Goal: Communication & Community: Ask a question

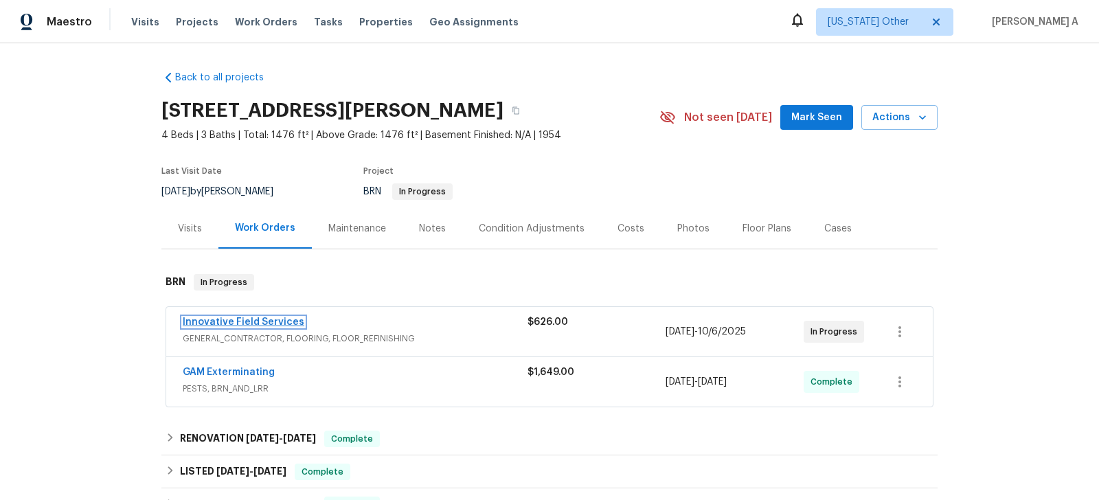
click at [263, 321] on link "Innovative Field Services" at bounding box center [244, 322] width 122 height 10
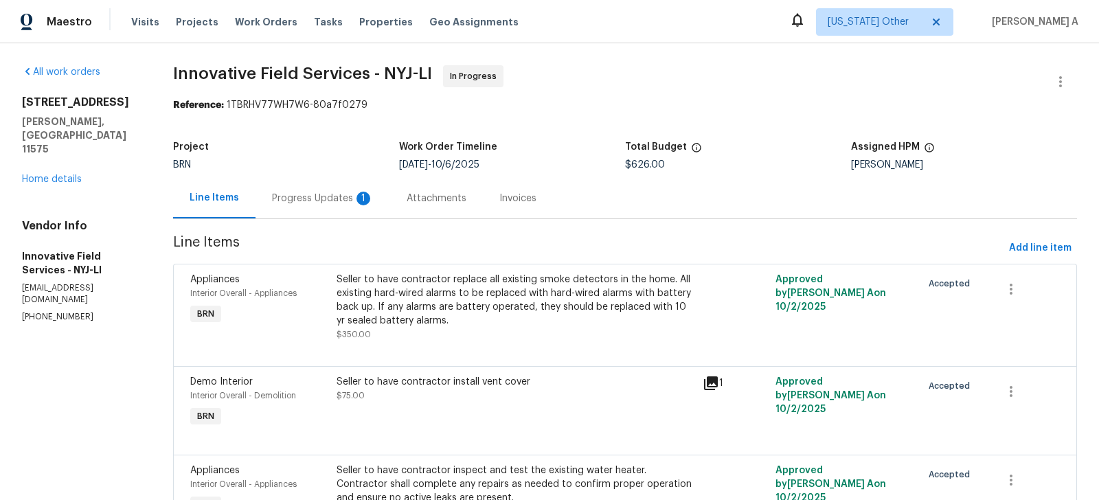
click at [344, 201] on div "Progress Updates 1" at bounding box center [323, 199] width 102 height 14
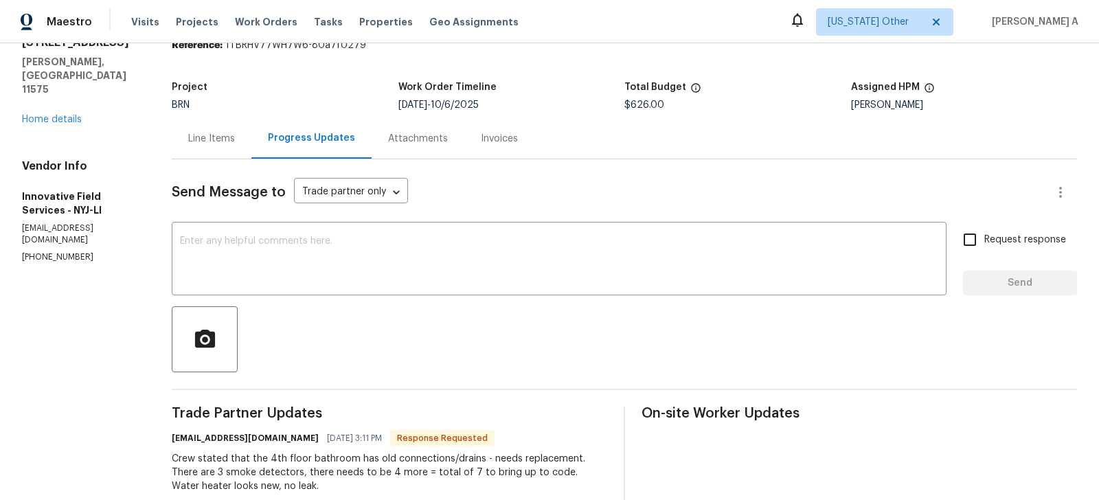
scroll to position [22, 0]
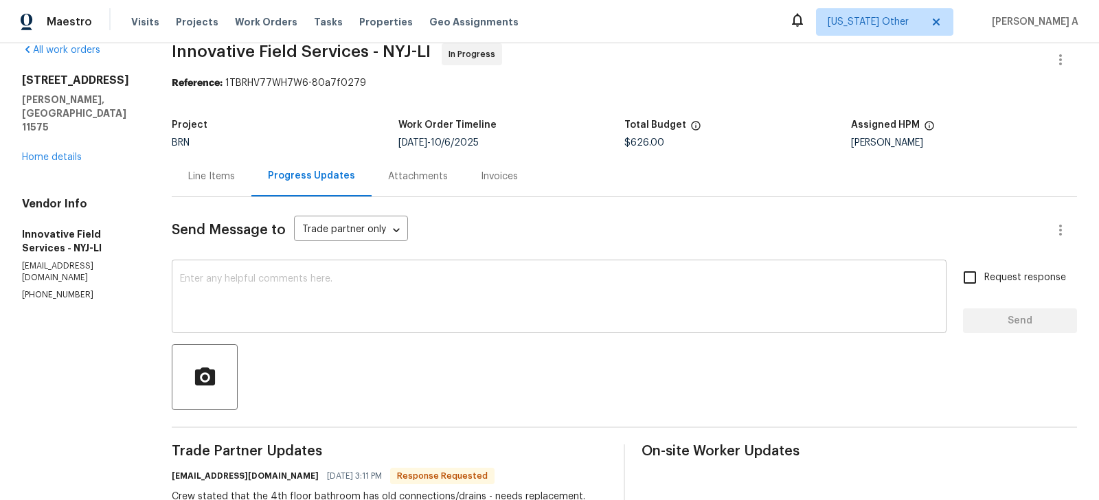
click at [345, 290] on textarea at bounding box center [559, 298] width 758 height 48
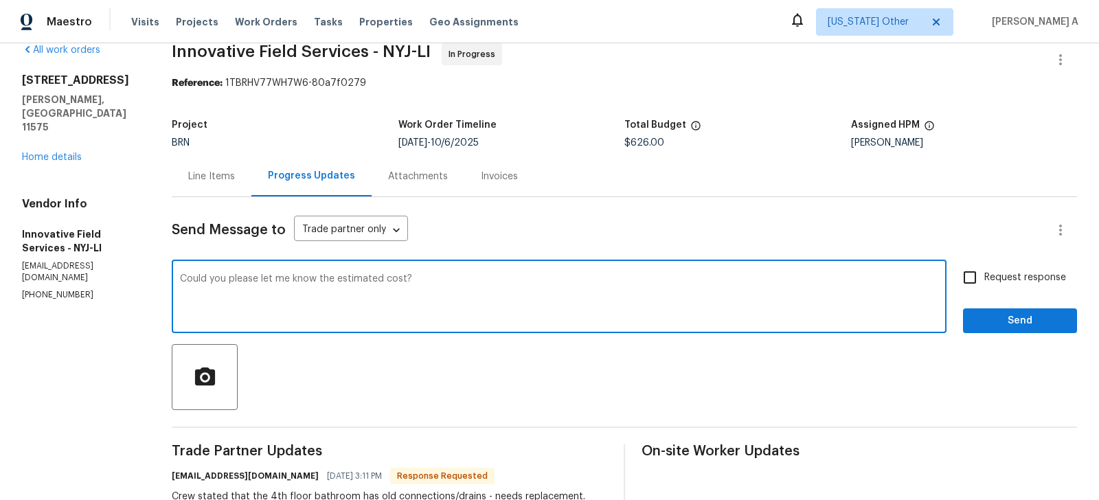
type textarea "Could you please let me know the estimated cost?"
click at [976, 280] on input "Request response" at bounding box center [969, 277] width 29 height 29
checkbox input "true"
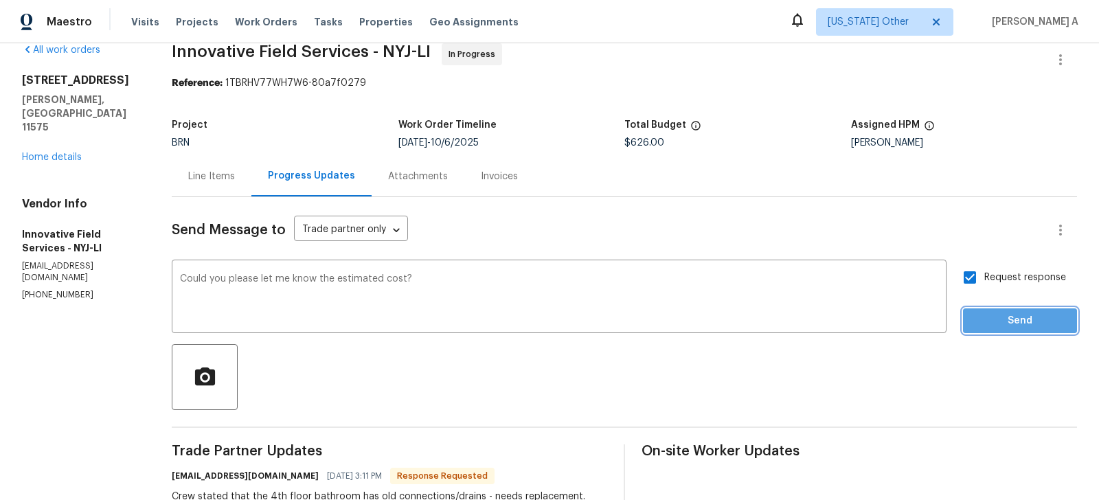
click at [1015, 323] on span "Send" at bounding box center [1020, 320] width 92 height 17
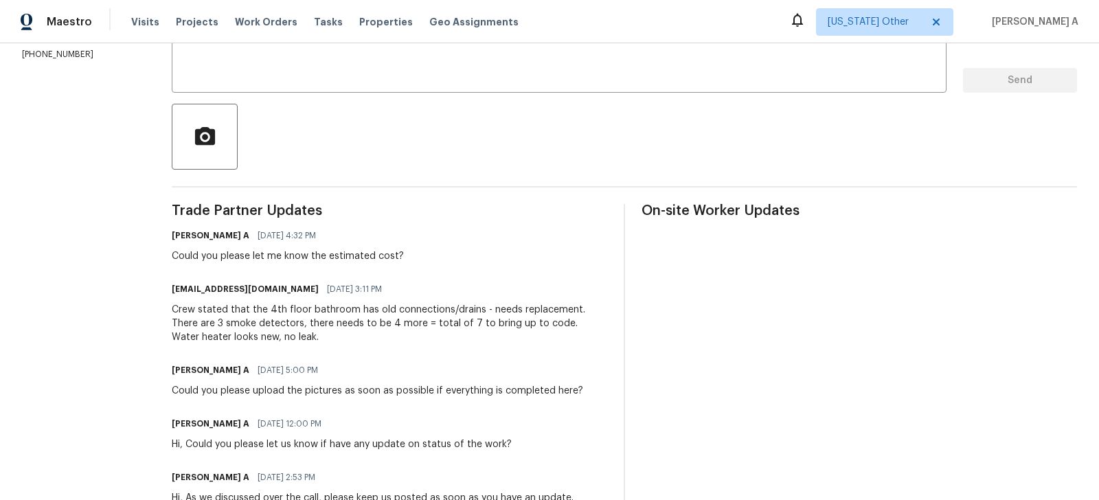
scroll to position [0, 0]
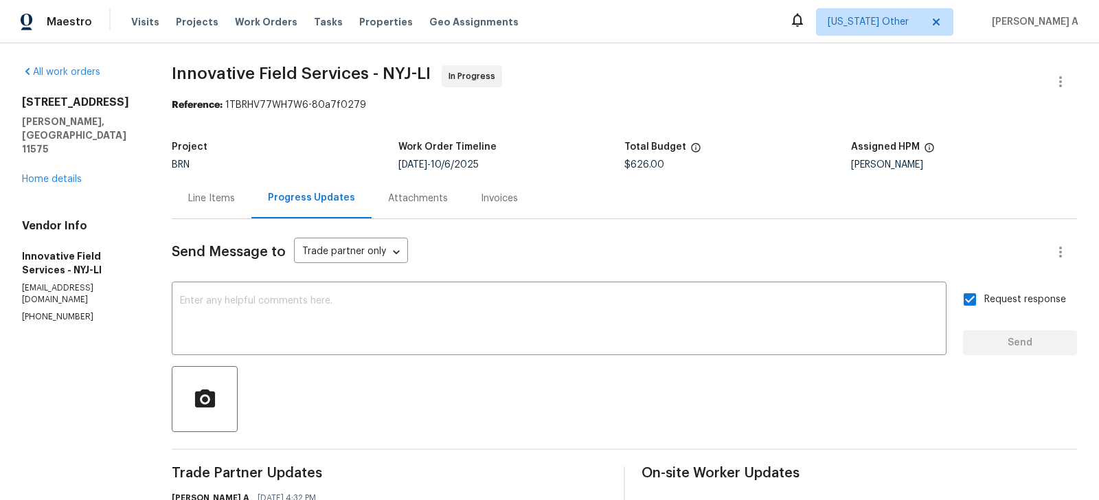
click at [197, 192] on div "Line Items" at bounding box center [211, 199] width 47 height 14
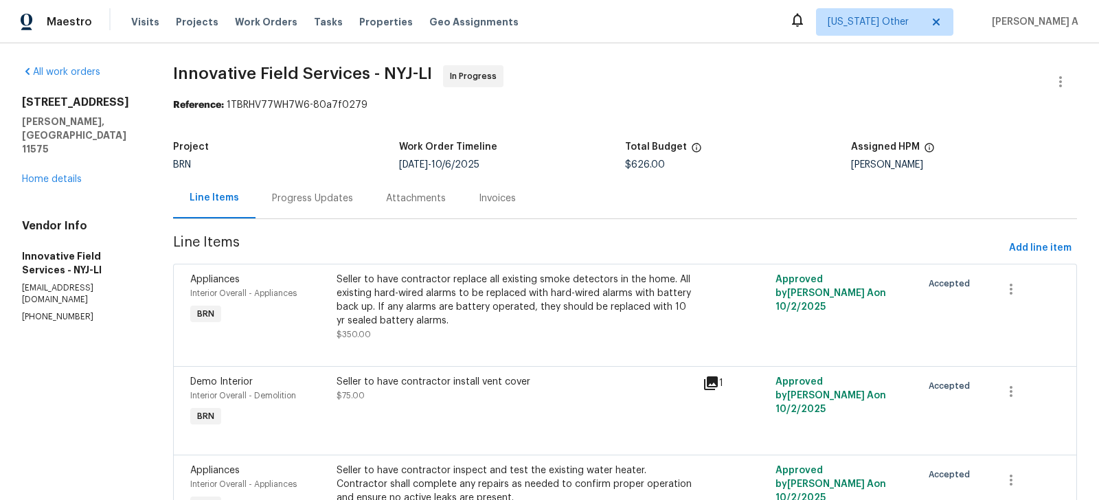
click at [338, 189] on div "Progress Updates" at bounding box center [312, 198] width 114 height 41
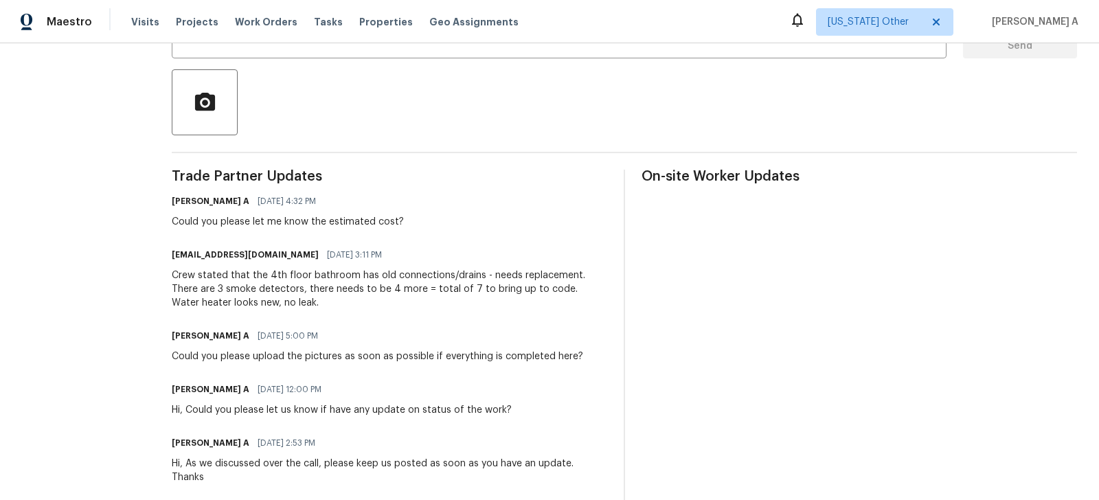
scroll to position [310, 0]
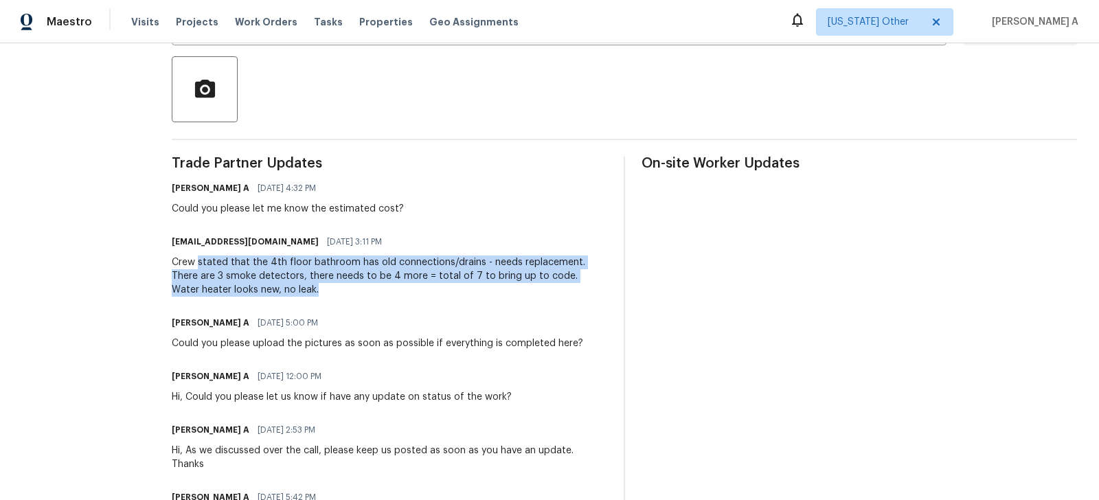
copy div "stated that the 4th floor bathroom has old connections/drains - needs replaceme…"
drag, startPoint x: 198, startPoint y: 262, endPoint x: 519, endPoint y: 288, distance: 321.8
click at [519, 288] on div "Crew stated that the 4th floor bathroom has old connections/drains - needs repl…" at bounding box center [389, 275] width 435 height 41
